Goal: Task Accomplishment & Management: Manage account settings

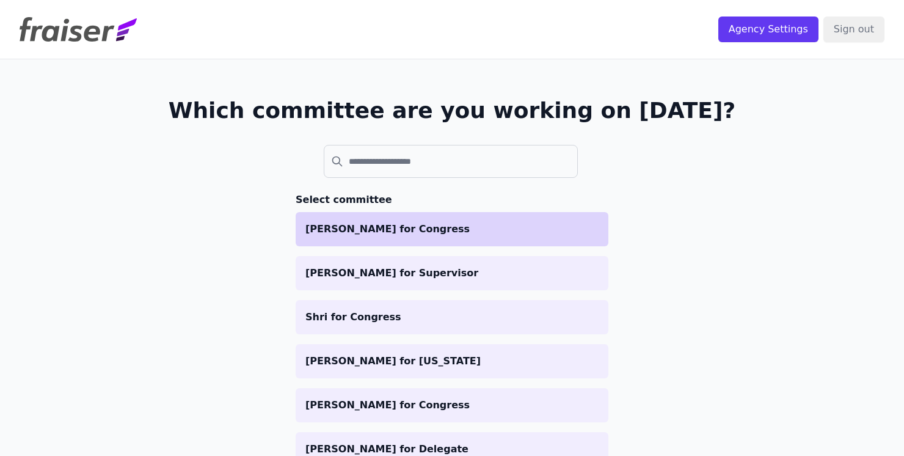
scroll to position [109, 0]
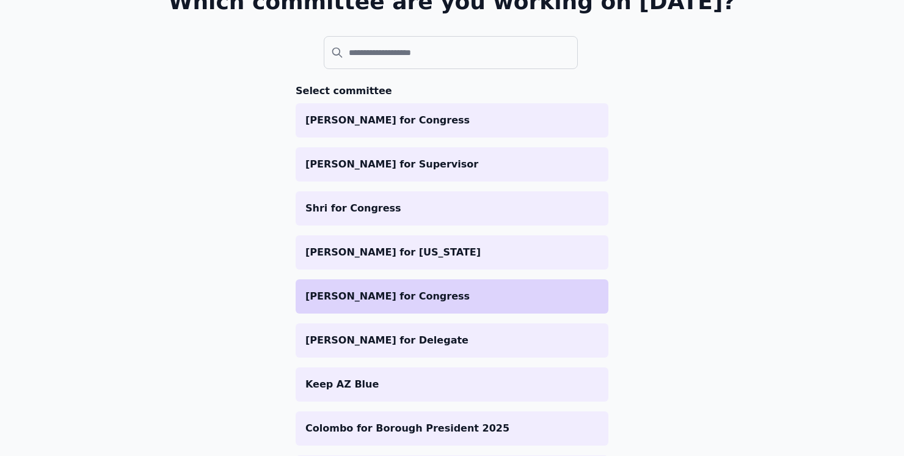
click at [410, 309] on li "Friedman for Congress" at bounding box center [452, 296] width 313 height 34
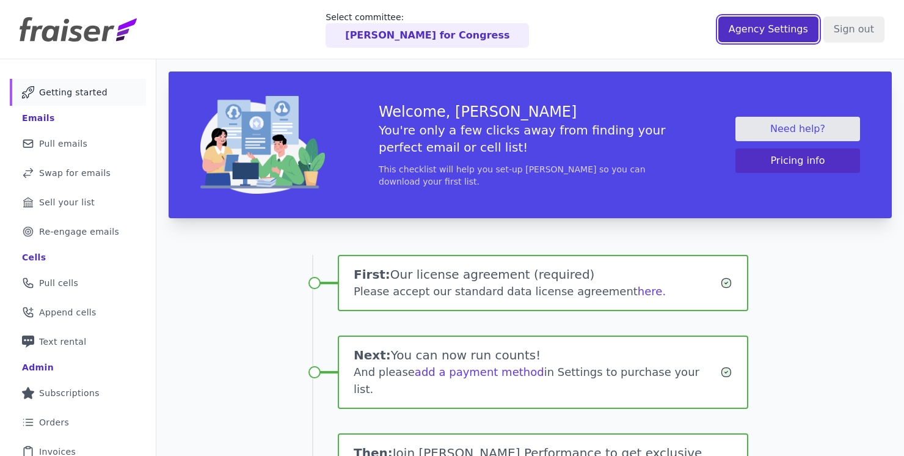
click at [780, 34] on input "Agency Settings" at bounding box center [768, 29] width 100 height 26
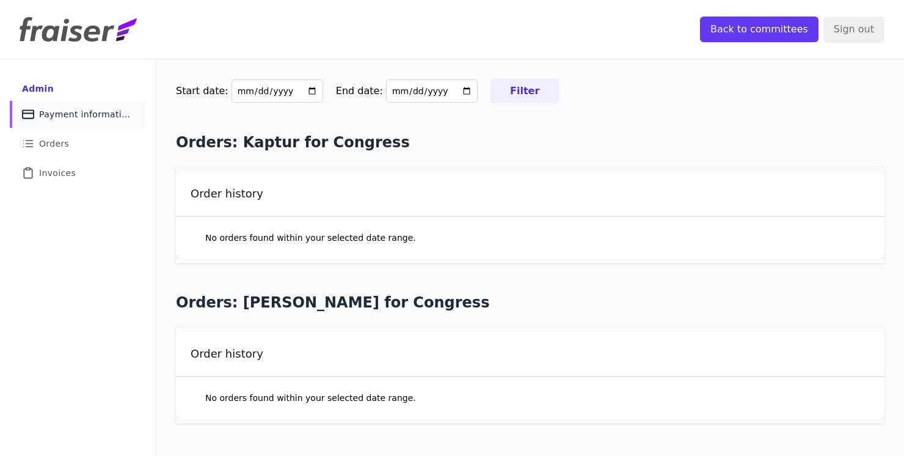
click at [83, 116] on span "Payment information" at bounding box center [85, 114] width 92 height 12
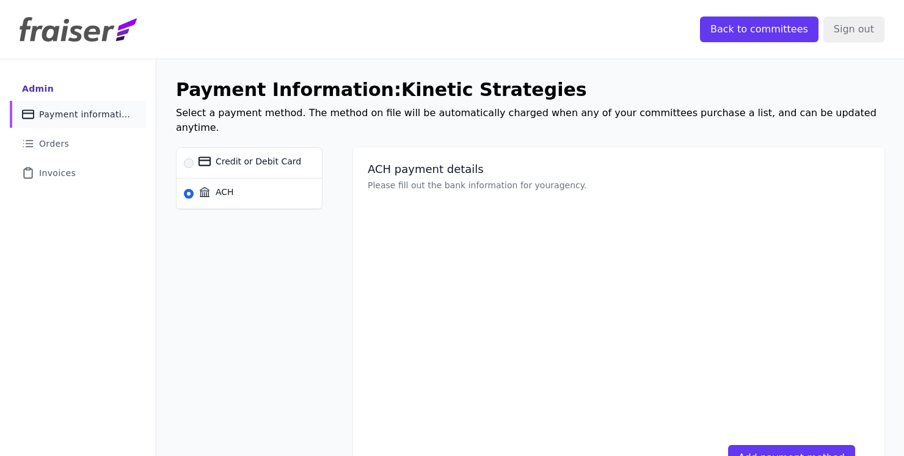
click at [239, 155] on span "Credit or Debit Card" at bounding box center [259, 161] width 86 height 12
click at [194, 158] on input "Credit or Debit Card" at bounding box center [189, 163] width 10 height 10
radio input "true"
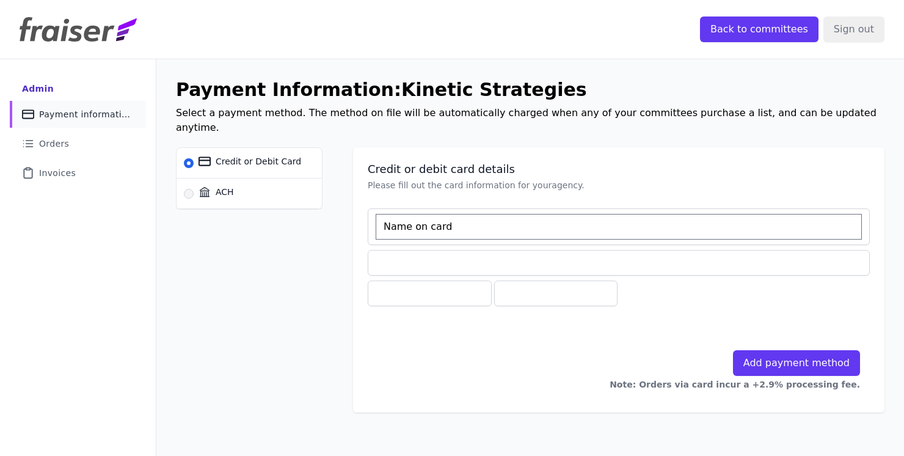
click at [221, 185] on label "ACH" at bounding box center [260, 193] width 123 height 30
click at [194, 189] on input "ACH" at bounding box center [189, 194] width 10 height 10
radio input "true"
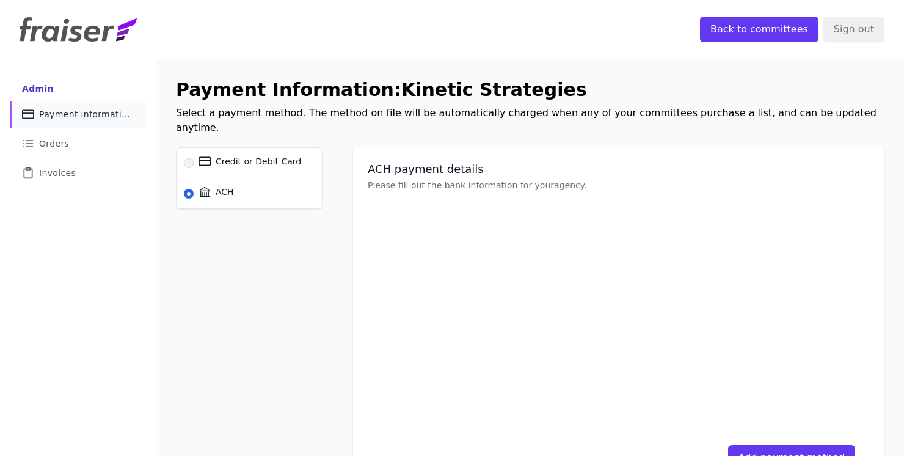
click at [271, 155] on span "Credit or Debit Card" at bounding box center [259, 161] width 86 height 12
click at [194, 158] on input "Credit or Debit Card" at bounding box center [189, 163] width 10 height 10
radio input "true"
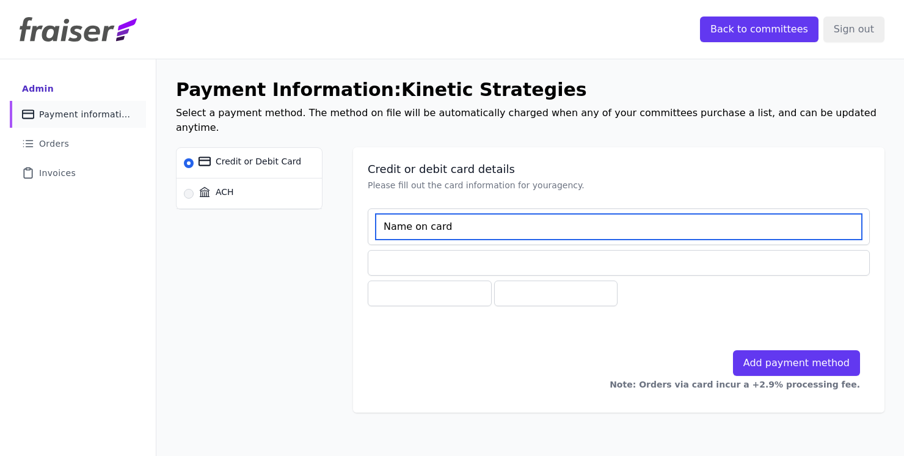
click at [466, 222] on input at bounding box center [619, 227] width 486 height 26
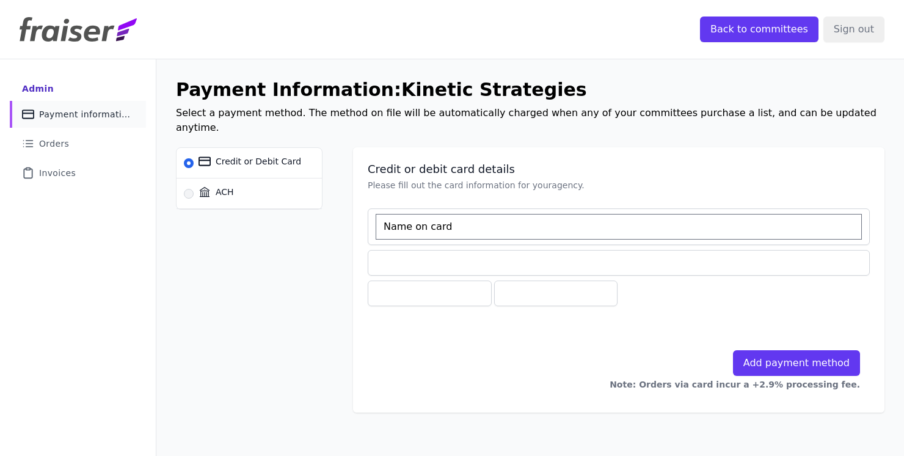
drag, startPoint x: 743, startPoint y: 295, endPoint x: 670, endPoint y: 280, distance: 74.8
click at [743, 295] on form "Add payment method Note: Orders via card incur a +2.9% processing fee." at bounding box center [619, 302] width 502 height 192
click at [230, 185] on label "ACH" at bounding box center [260, 193] width 123 height 30
click at [194, 189] on input "ACH" at bounding box center [189, 194] width 10 height 10
radio input "true"
